Goal: Task Accomplishment & Management: Manage account settings

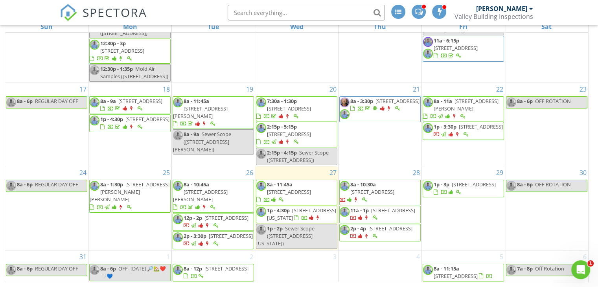
scroll to position [288, 0]
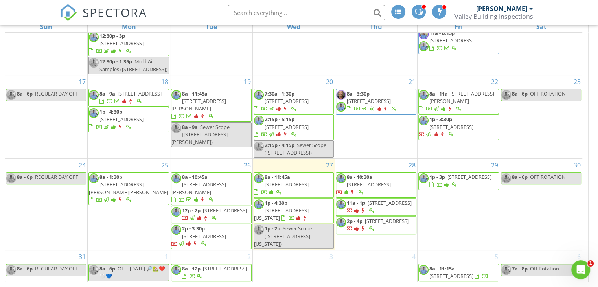
click at [309, 173] on span "8a - 11:45a 34523 N 99th St, Scottsdale 85262" at bounding box center [294, 184] width 80 height 23
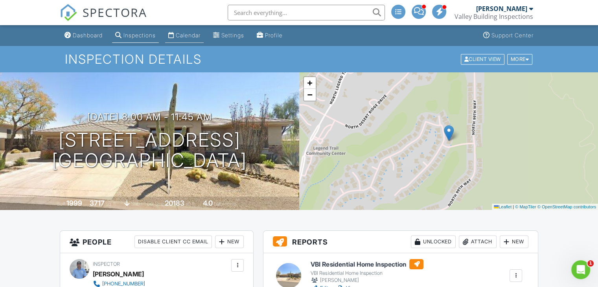
click at [182, 35] on div "Calendar" at bounding box center [188, 35] width 25 height 7
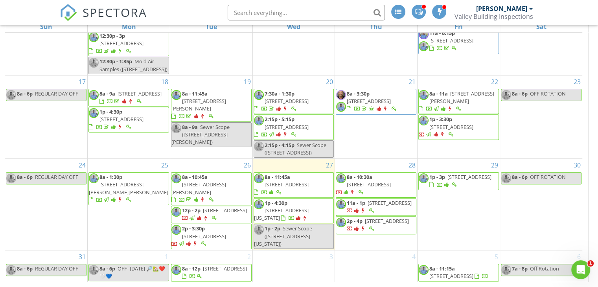
click at [295, 199] on span "1p - 4:30p 412 West Vermont Ave, Phoenix 85013" at bounding box center [294, 210] width 80 height 23
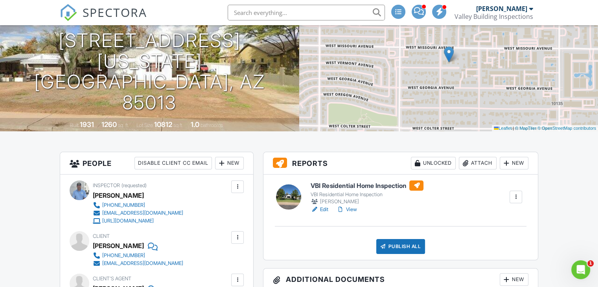
click at [347, 210] on link "View" at bounding box center [346, 210] width 20 height 8
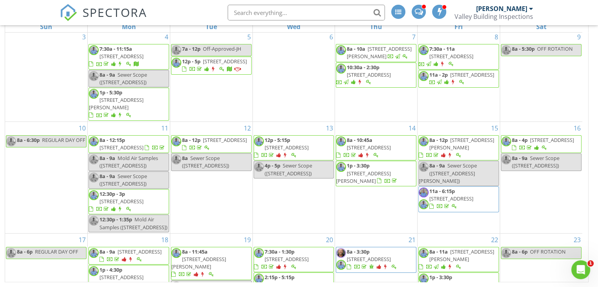
scroll to position [236, 0]
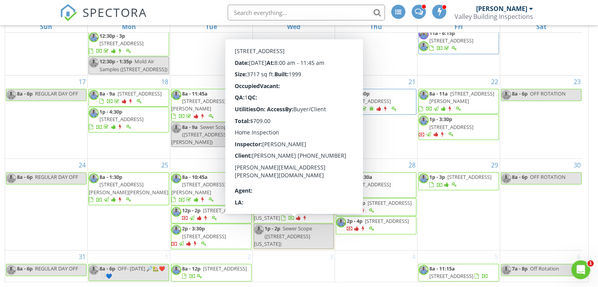
click at [285, 180] on span "8a - 11:45a" at bounding box center [278, 176] width 26 height 7
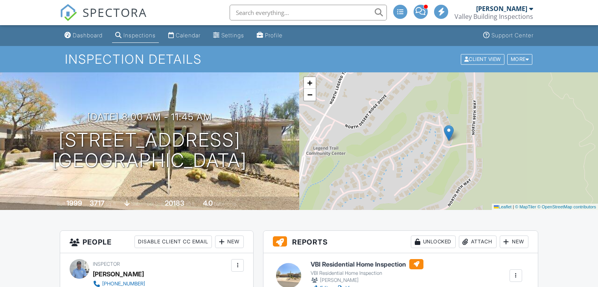
click at [353, 284] on link "View" at bounding box center [346, 288] width 20 height 8
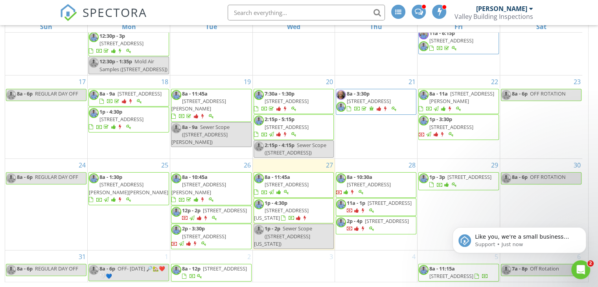
scroll to position [288, 0]
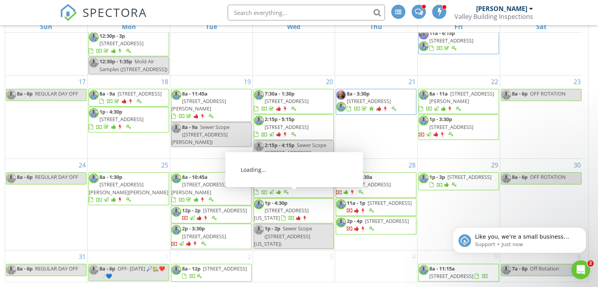
click at [277, 207] on span "412 West Vermont Ave, Phoenix 85013" at bounding box center [281, 214] width 55 height 15
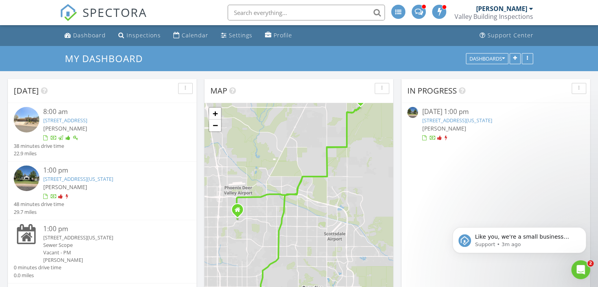
click at [91, 179] on link "[STREET_ADDRESS][US_STATE]" at bounding box center [78, 178] width 70 height 7
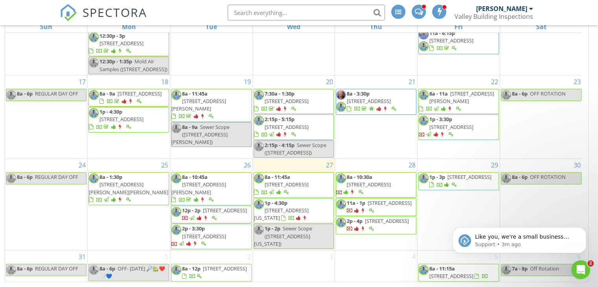
scroll to position [266, 0]
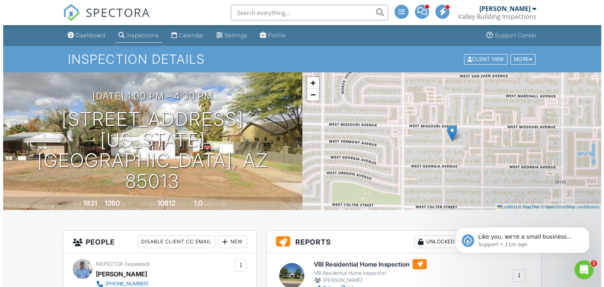
scroll to position [79, 0]
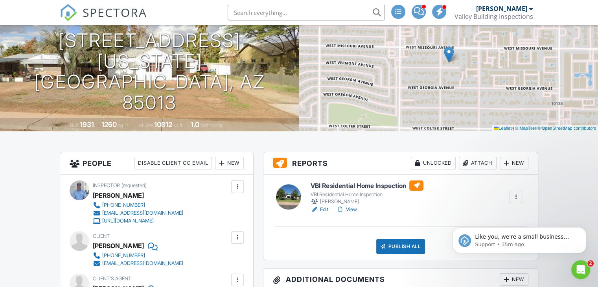
click at [473, 165] on div "Attach" at bounding box center [478, 163] width 38 height 13
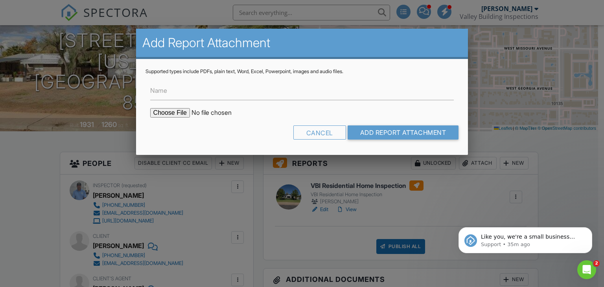
click at [152, 114] on input "file" at bounding box center [217, 112] width 134 height 9
type input "C:\fakepath\Termite Report for 412 W Vermont Ave.pdf"
click at [401, 136] on input "Add Report Attachment" at bounding box center [403, 132] width 111 height 14
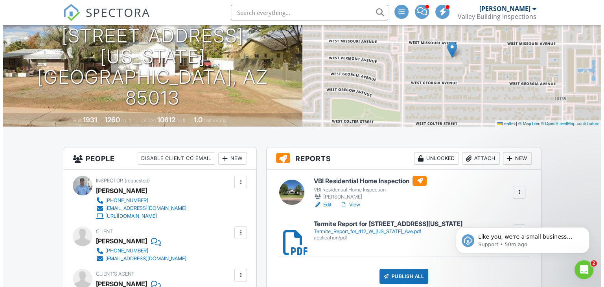
scroll to position [107, 0]
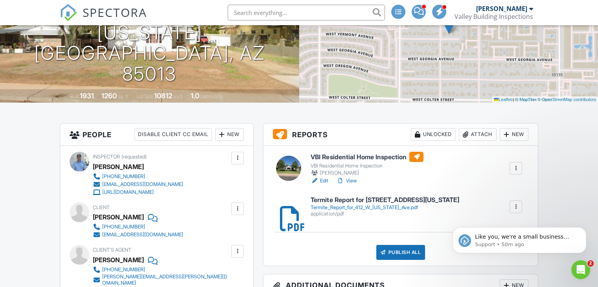
click at [469, 132] on div "Attach" at bounding box center [478, 134] width 38 height 13
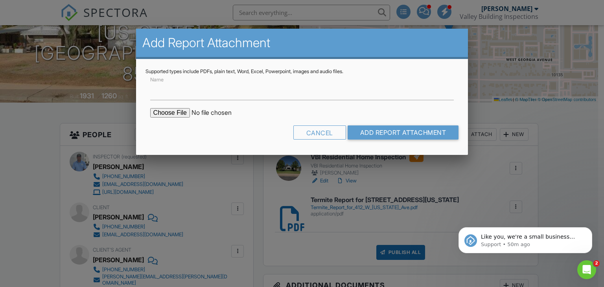
click at [170, 112] on input "file" at bounding box center [217, 112] width 134 height 9
type input "C:\fakepath\Sewer Scope Report for 412 W Vermont Ave .pdf"
click at [383, 134] on input "Add Report Attachment" at bounding box center [403, 132] width 111 height 14
